Goal: Task Accomplishment & Management: Use online tool/utility

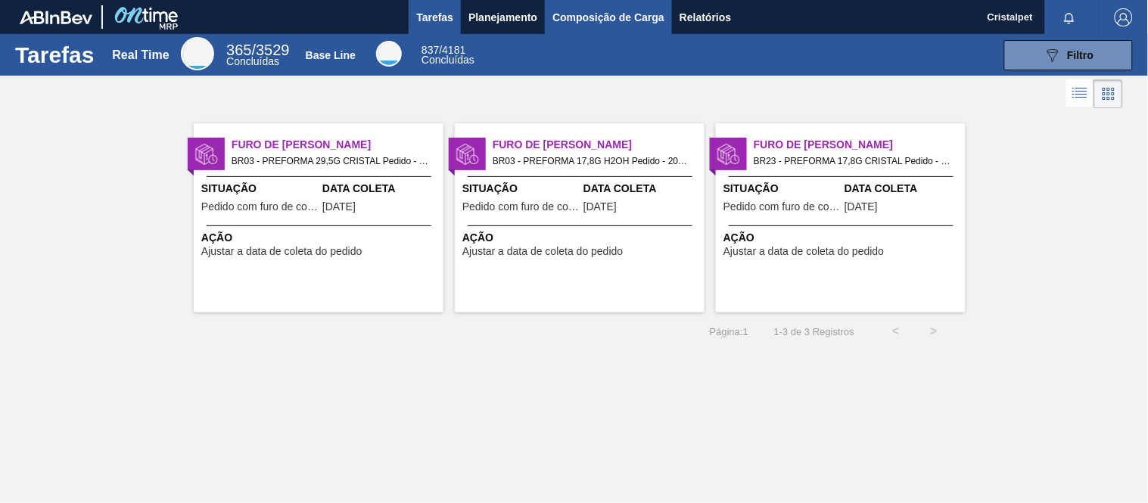
click at [602, 13] on span "Composição de Carga" at bounding box center [608, 17] width 112 height 18
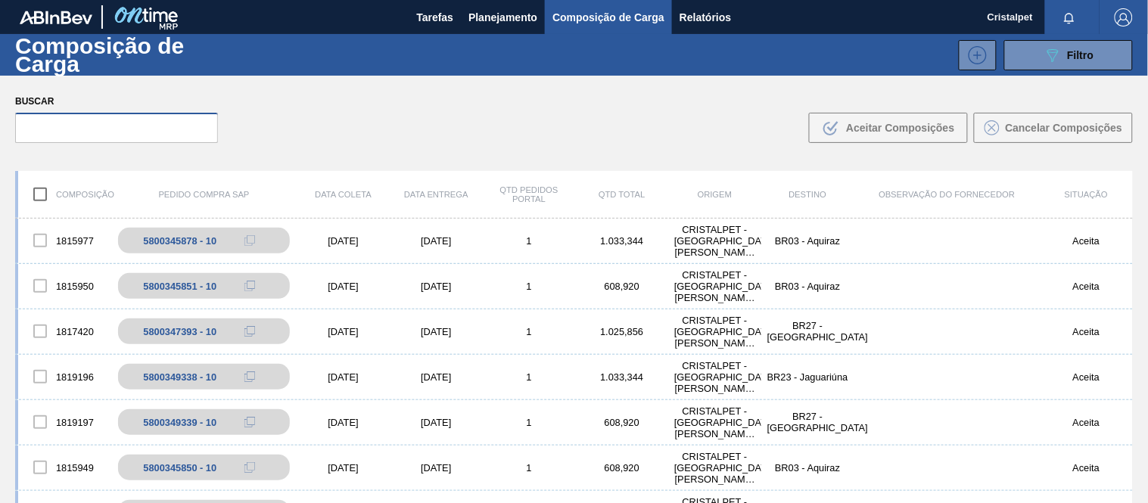
click at [78, 136] on input "text" at bounding box center [116, 128] width 203 height 30
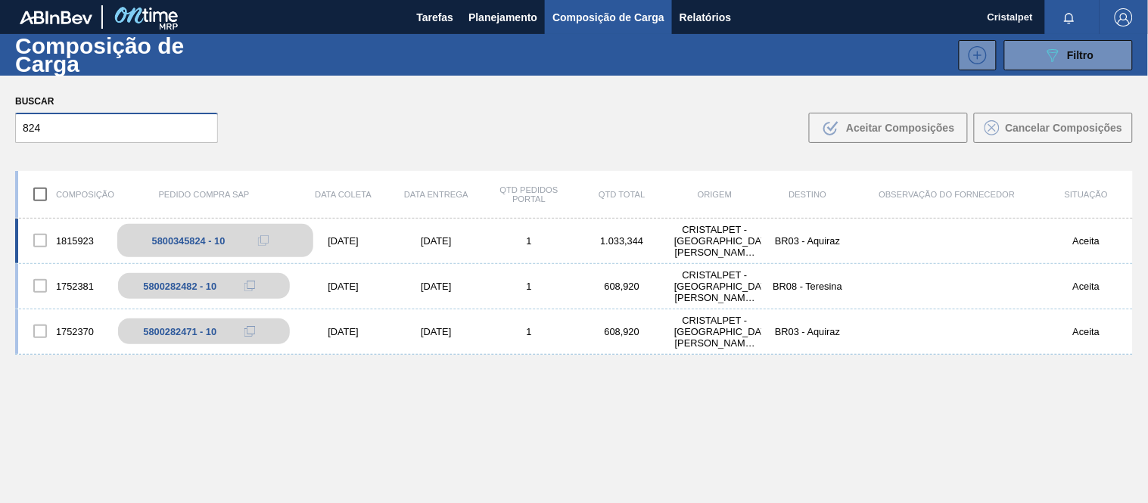
type input "824"
click at [178, 224] on div "5800345824 - 10" at bounding box center [215, 240] width 197 height 33
click at [354, 247] on div "1815923 5800345824 - 10 [DATE] [DATE] 1 1.033,344 CRISTALPET - [GEOGRAPHIC_DATA…" at bounding box center [574, 241] width 1118 height 45
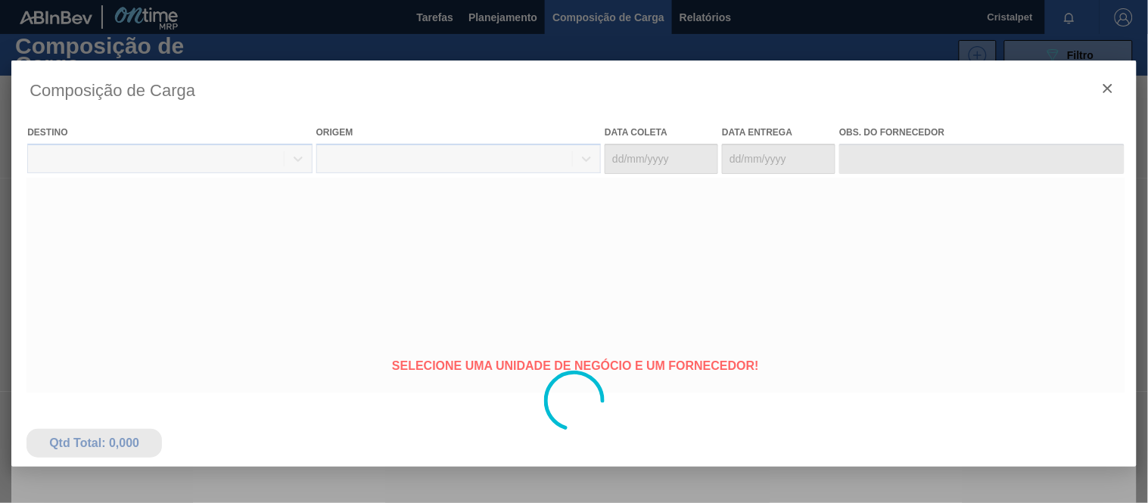
type coleta "[DATE]"
type entrega "[DATE]"
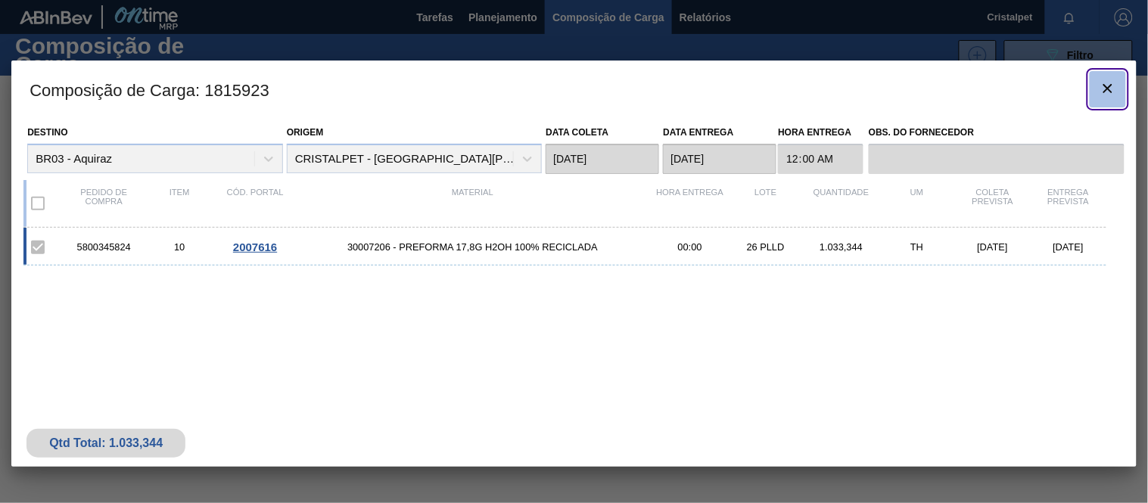
click at [1106, 88] on icon "botão de ícone" at bounding box center [1108, 88] width 18 height 18
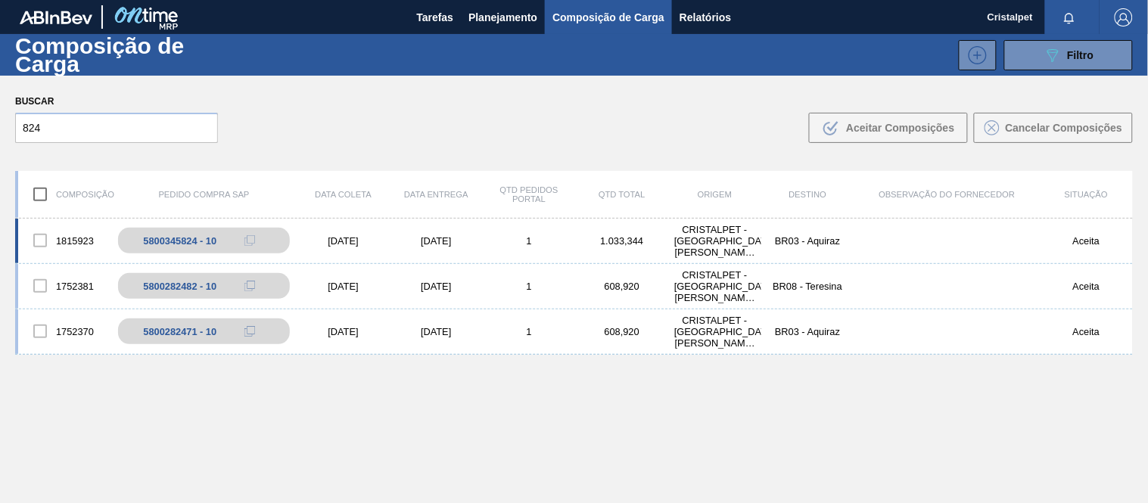
click at [430, 243] on div "[DATE]" at bounding box center [436, 240] width 93 height 11
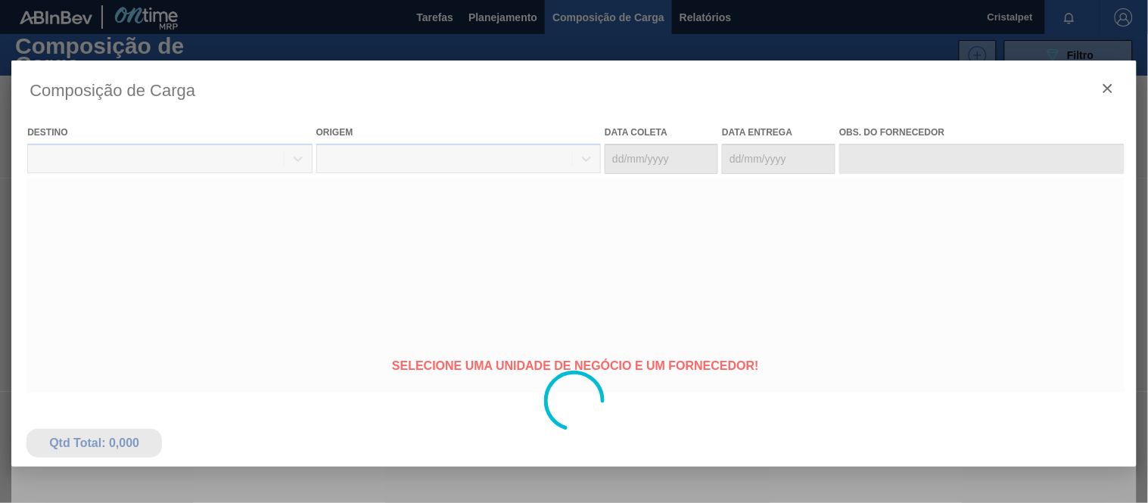
type coleta "[DATE]"
type entrega "[DATE]"
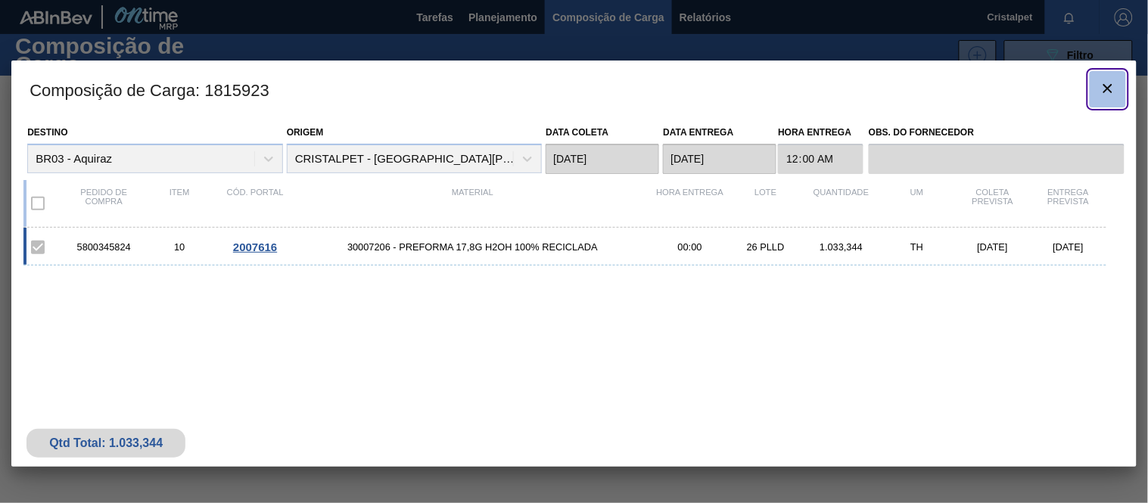
click at [1115, 85] on icon "botão de ícone" at bounding box center [1108, 88] width 18 height 18
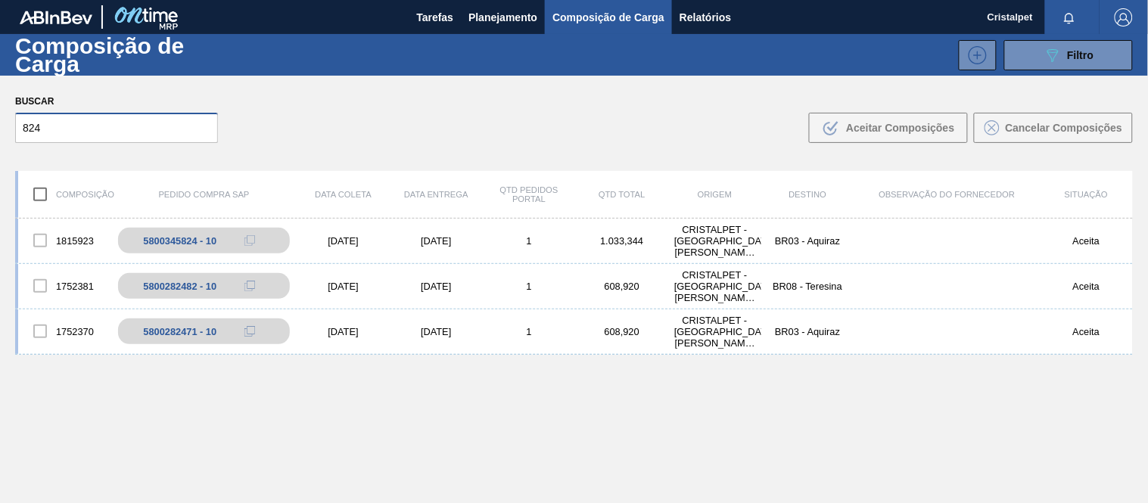
drag, startPoint x: 53, startPoint y: 130, endPoint x: 0, endPoint y: 148, distance: 55.8
click at [0, 148] on div "Buscar 824 .b{fill:var(--color-action-default)} Aceitar Composições Cancelar Co…" at bounding box center [574, 117] width 1148 height 82
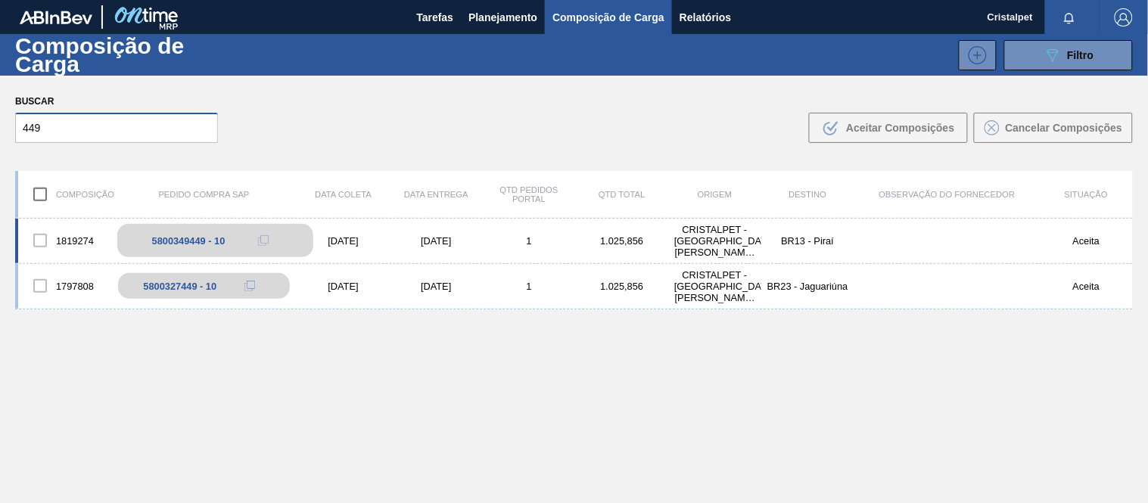
type input "449"
click at [201, 239] on div "5800349449 - 10" at bounding box center [188, 240] width 73 height 11
click at [328, 244] on div "[DATE]" at bounding box center [343, 240] width 93 height 11
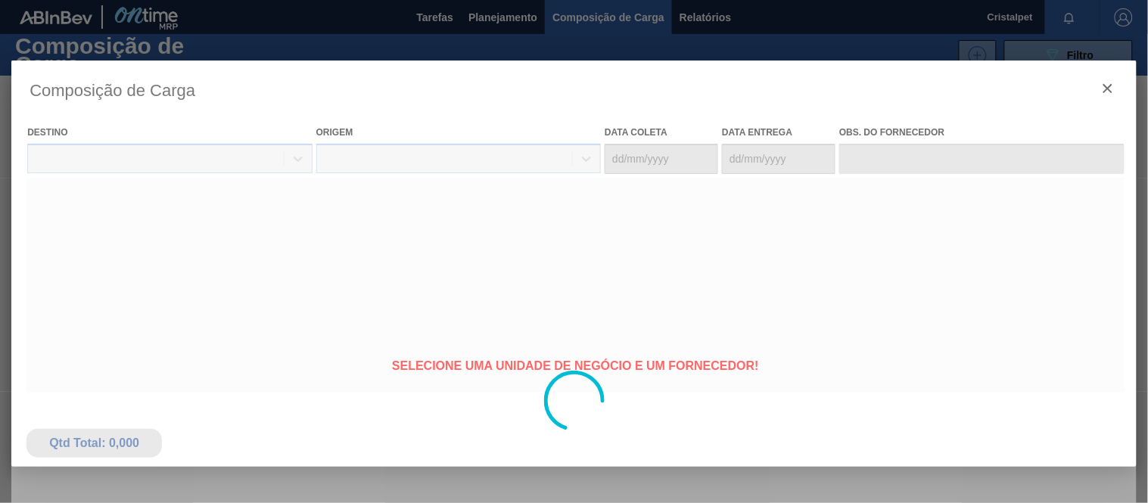
type coleta "[DATE]"
type entrega "[DATE]"
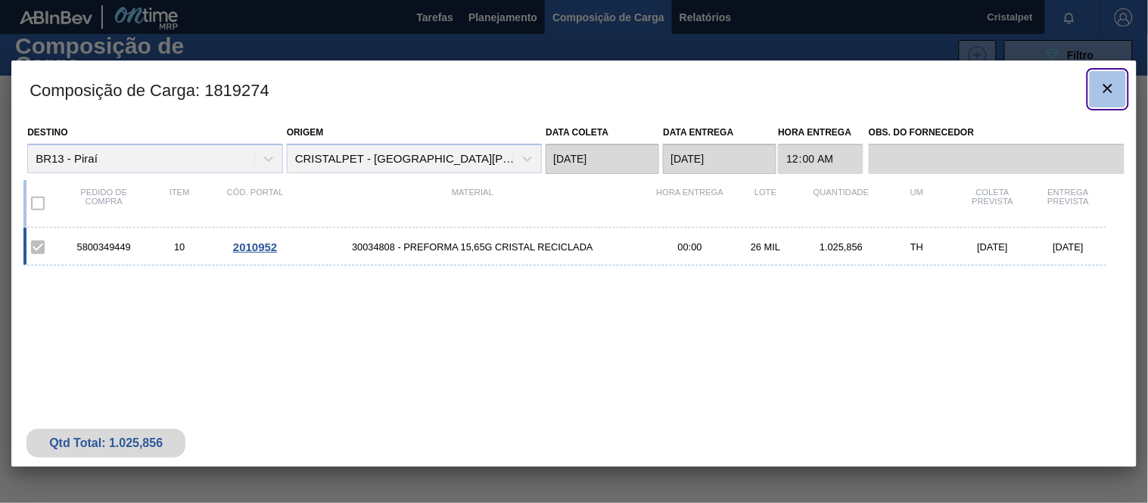
click at [1110, 81] on icon "botão de ícone" at bounding box center [1108, 88] width 18 height 18
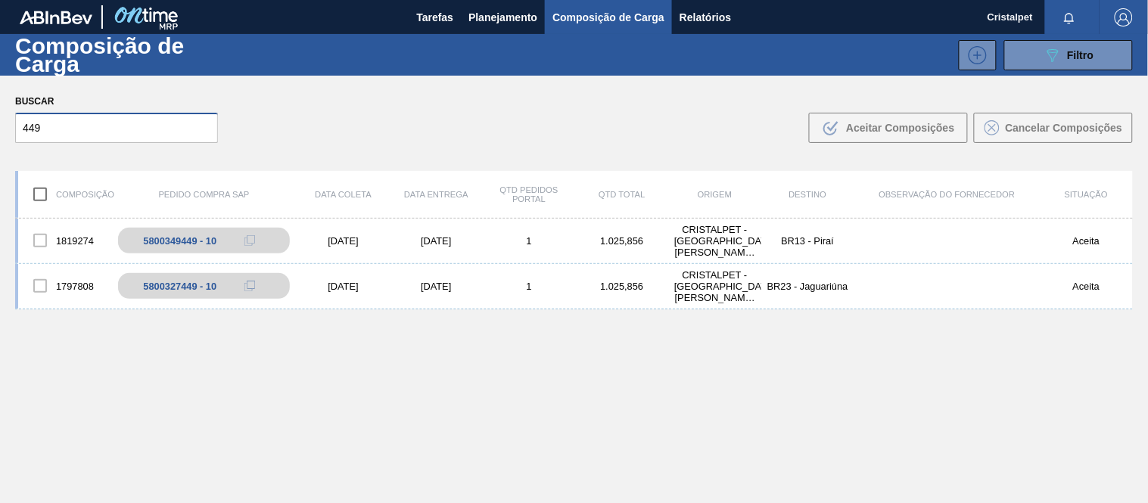
drag, startPoint x: 54, startPoint y: 129, endPoint x: 0, endPoint y: 144, distance: 55.6
click at [0, 144] on div "Buscar 449 .b{fill:var(--color-action-default)} Aceitar Composições Cancelar Co…" at bounding box center [574, 117] width 1148 height 82
type input "3"
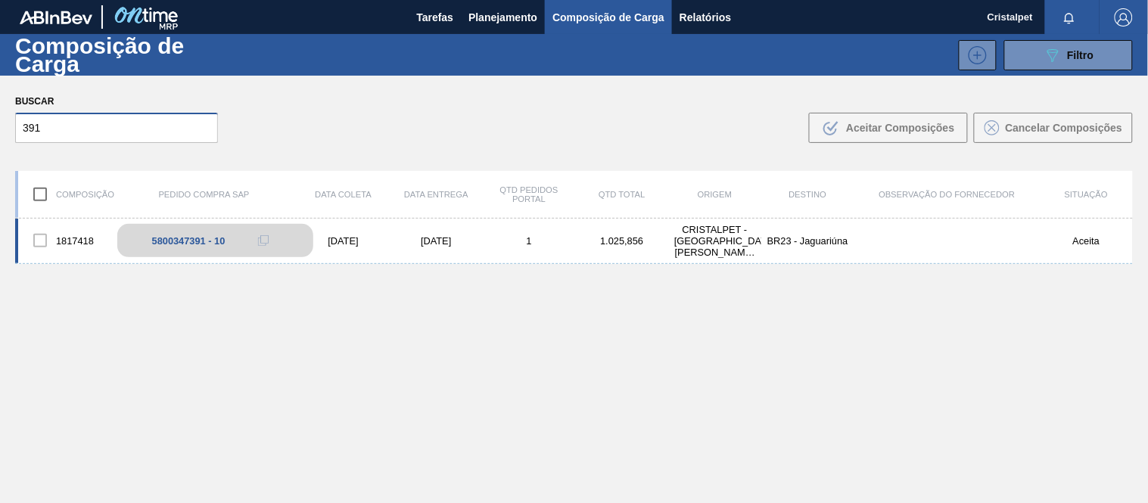
type input "391"
click at [313, 239] on div "5800347391 - 10" at bounding box center [215, 240] width 197 height 33
click at [331, 238] on div "[DATE]" at bounding box center [343, 240] width 93 height 11
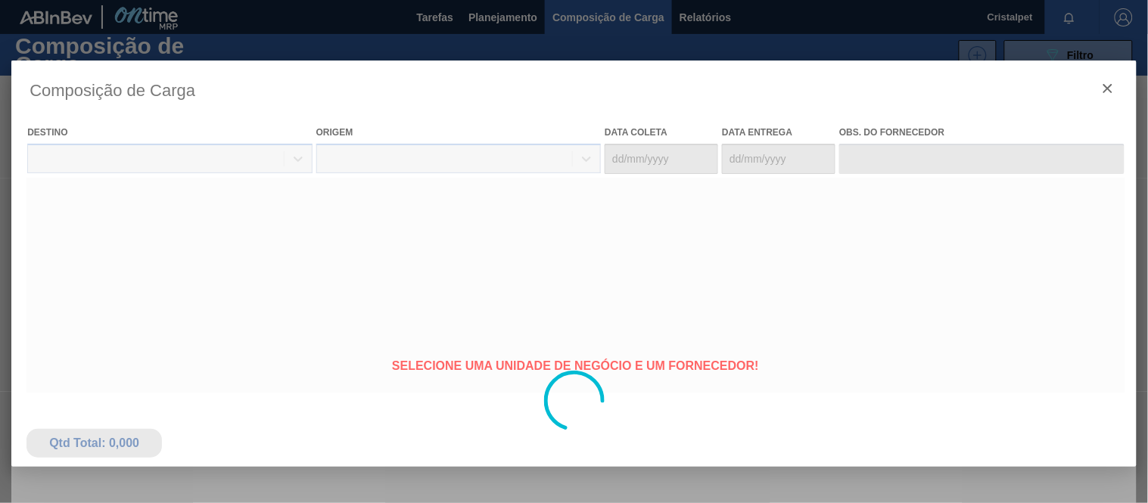
type coleta "[DATE]"
type entrega "[DATE]"
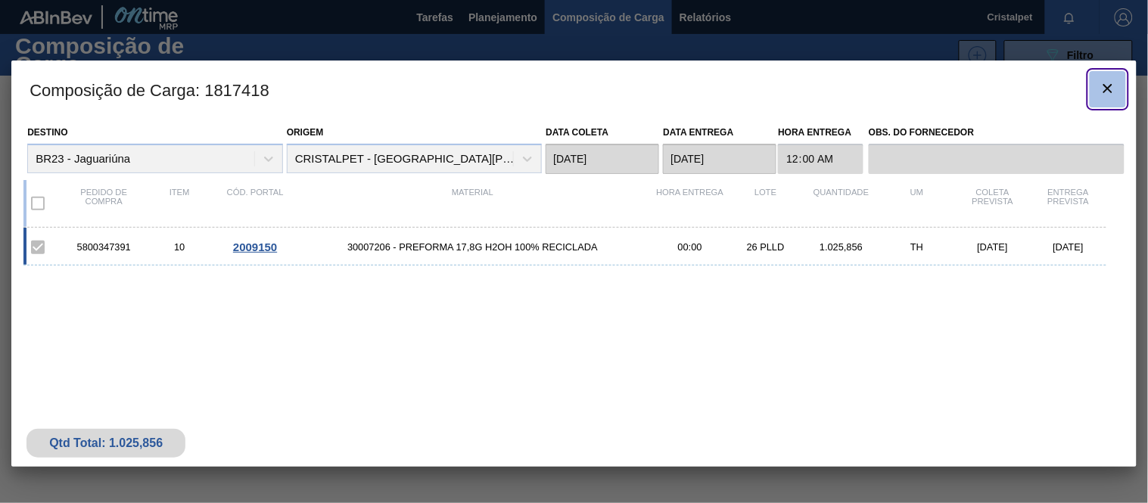
click at [1105, 91] on icon "botão de ícone" at bounding box center [1107, 88] width 9 height 9
